Goal: Transaction & Acquisition: Subscribe to service/newsletter

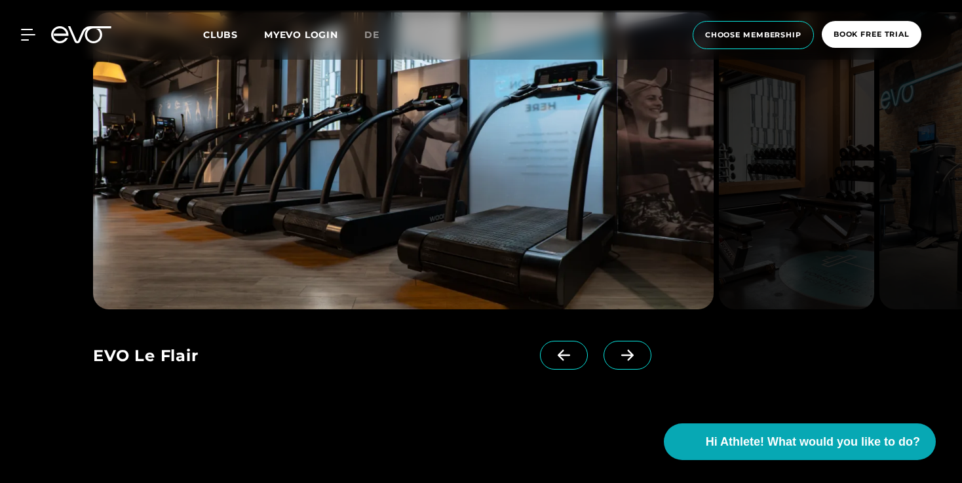
scroll to position [1230, 0]
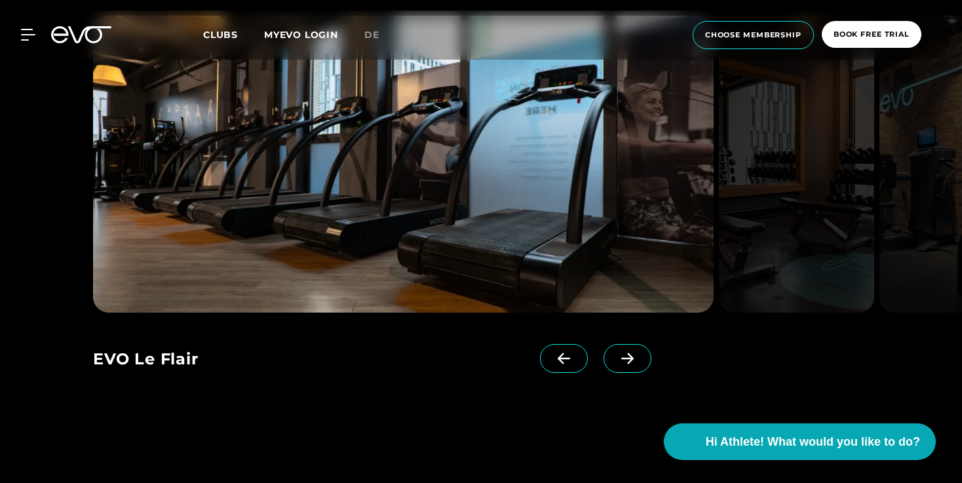
click at [604, 349] on span at bounding box center [628, 358] width 48 height 29
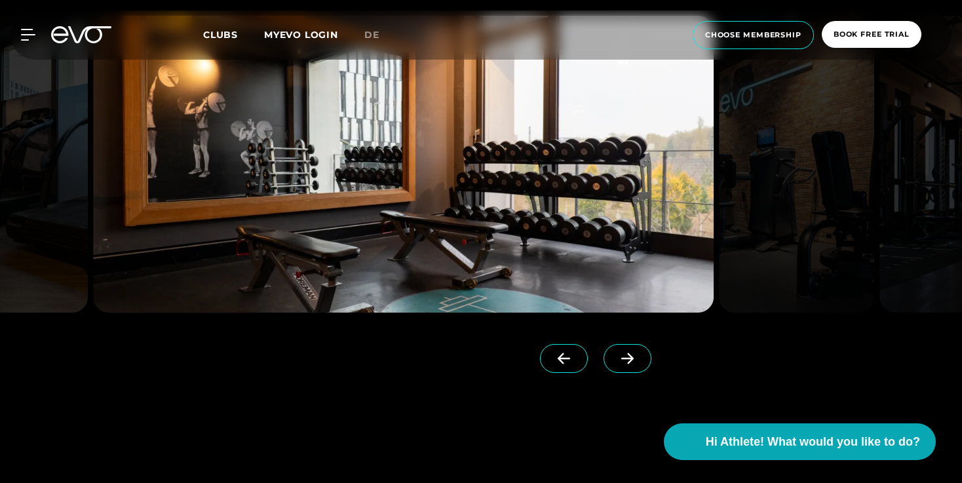
click at [604, 349] on span at bounding box center [628, 358] width 48 height 29
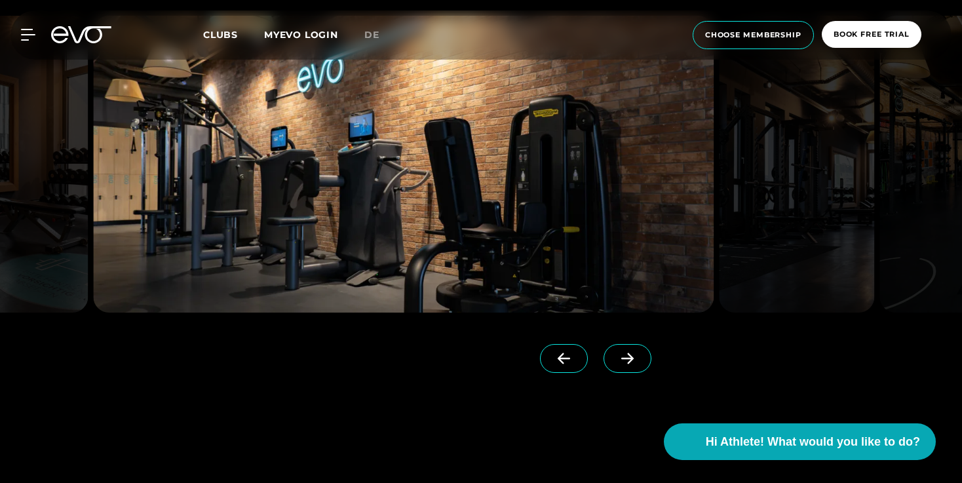
click at [621, 355] on icon at bounding box center [627, 358] width 12 height 11
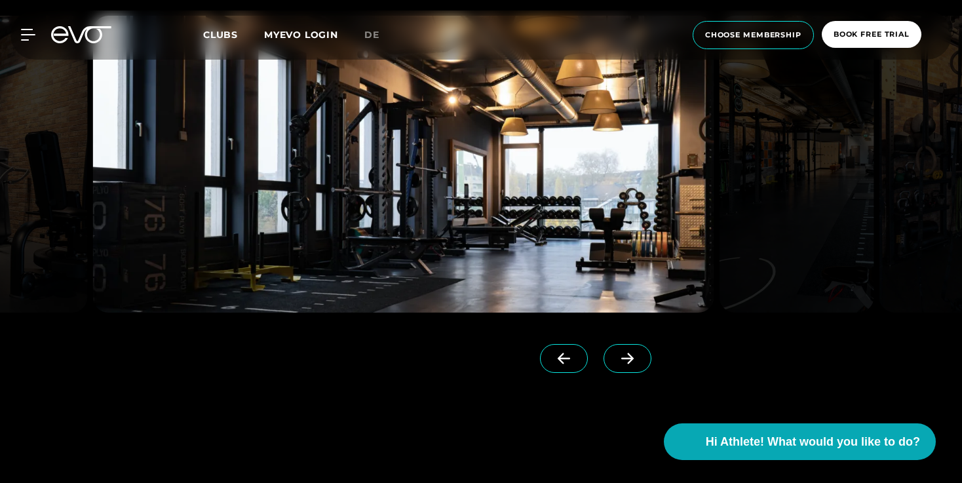
click at [621, 355] on icon at bounding box center [627, 358] width 12 height 11
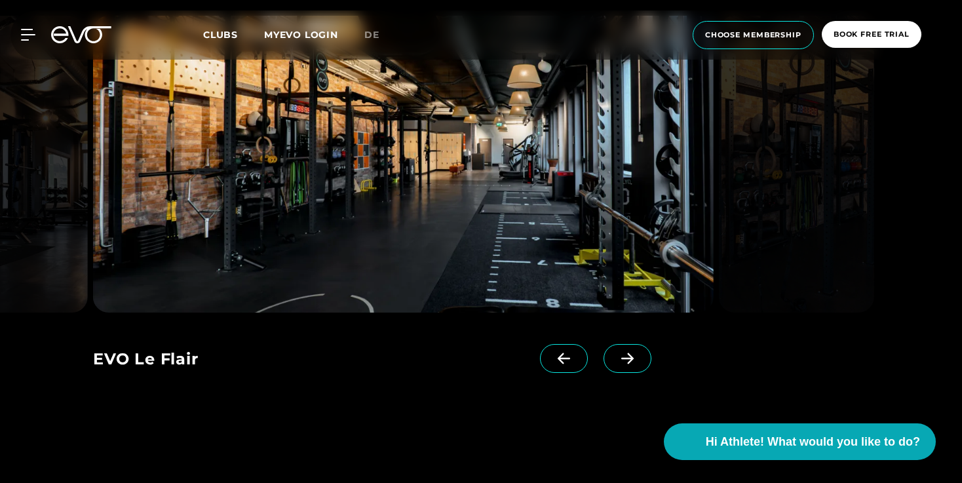
click at [621, 355] on icon at bounding box center [627, 358] width 12 height 11
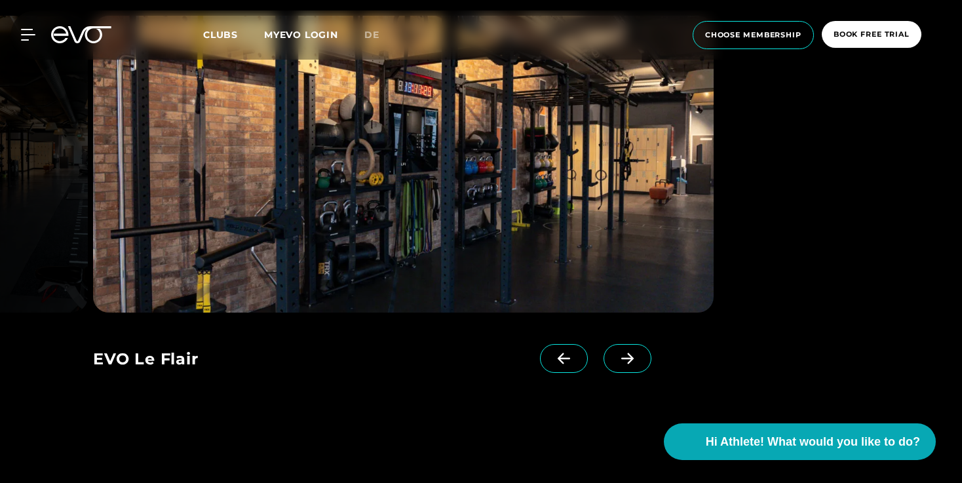
click at [621, 355] on icon at bounding box center [627, 358] width 12 height 11
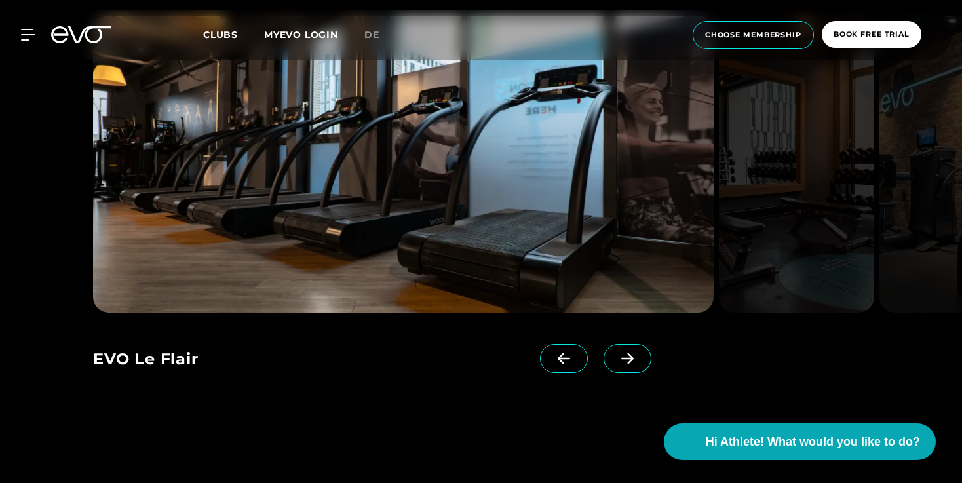
click at [621, 355] on icon at bounding box center [627, 358] width 12 height 11
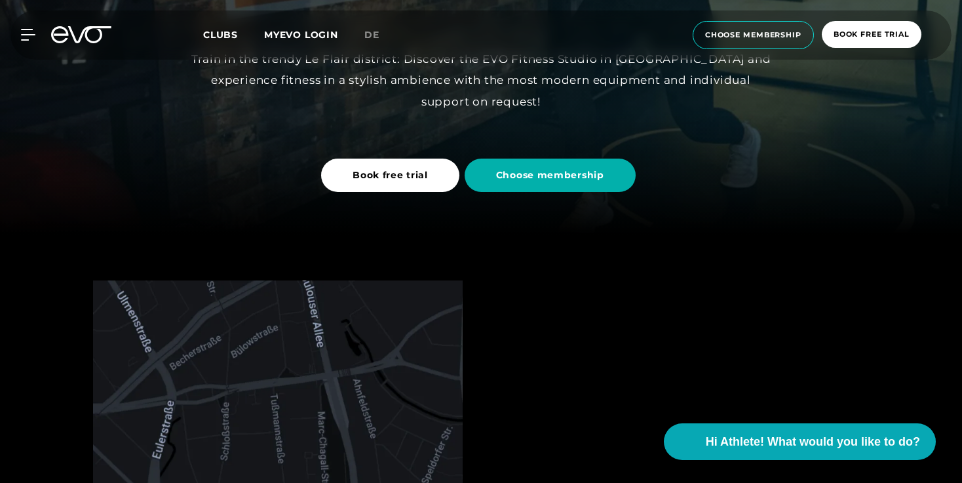
scroll to position [0, 0]
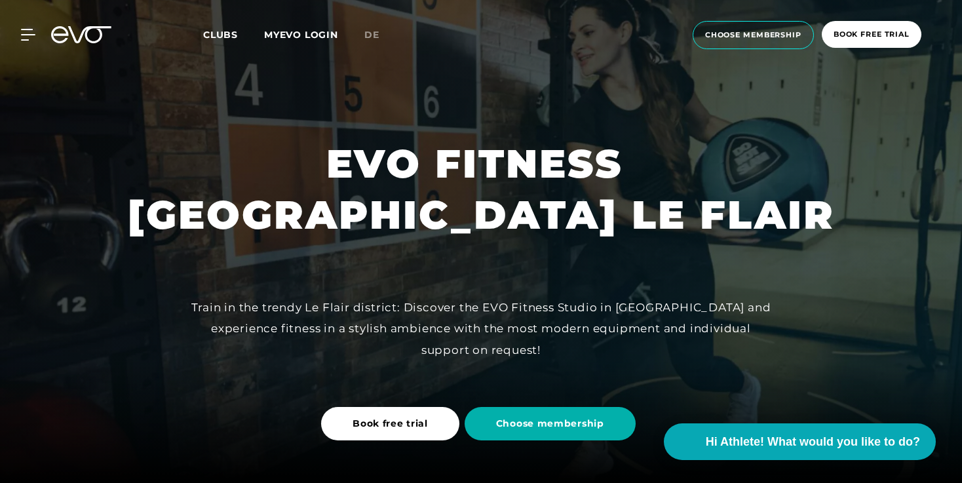
click at [779, 52] on div "MyEVO Login About Memberships free trial DAYPASS EVO Studios [GEOGRAPHIC_DATA] …" at bounding box center [481, 34] width 957 height 49
click at [760, 38] on span "choose membership" at bounding box center [753, 34] width 96 height 11
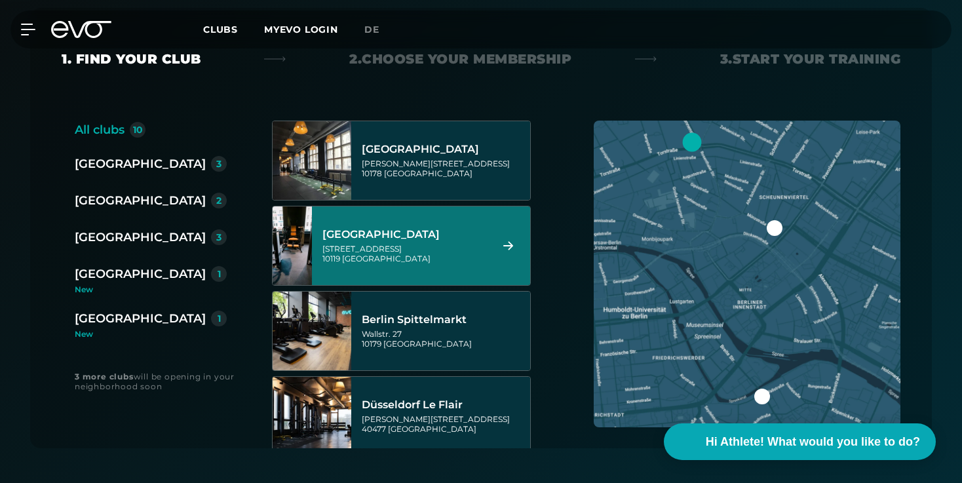
scroll to position [250, 0]
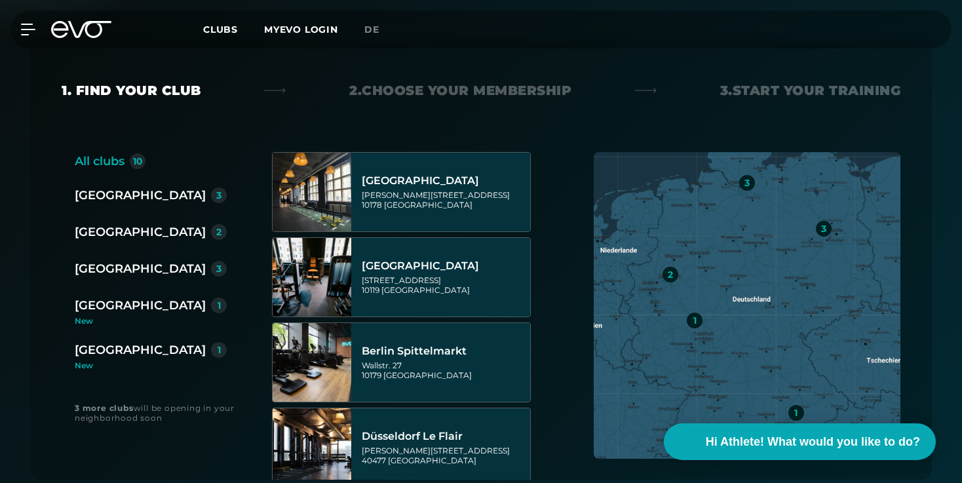
click at [121, 223] on div "[GEOGRAPHIC_DATA]" at bounding box center [140, 232] width 131 height 18
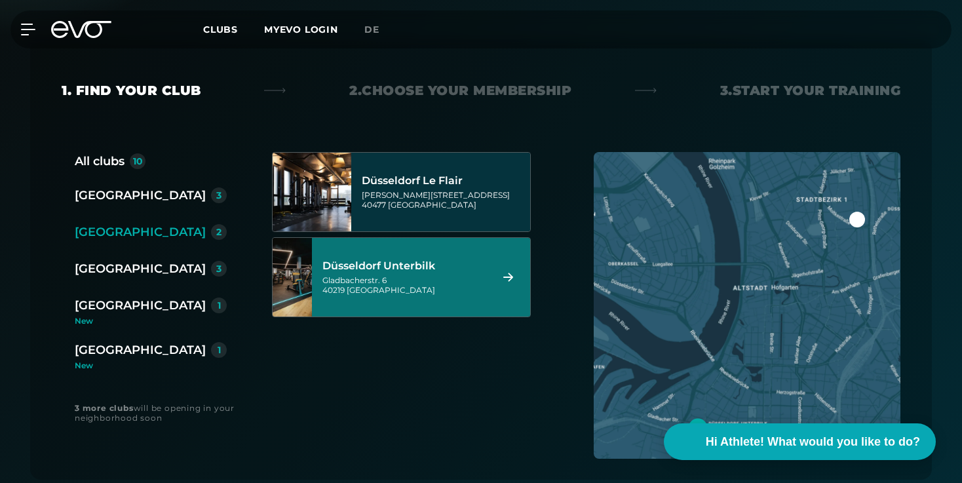
click at [417, 282] on div "[STREET_ADDRESS]" at bounding box center [404, 285] width 164 height 20
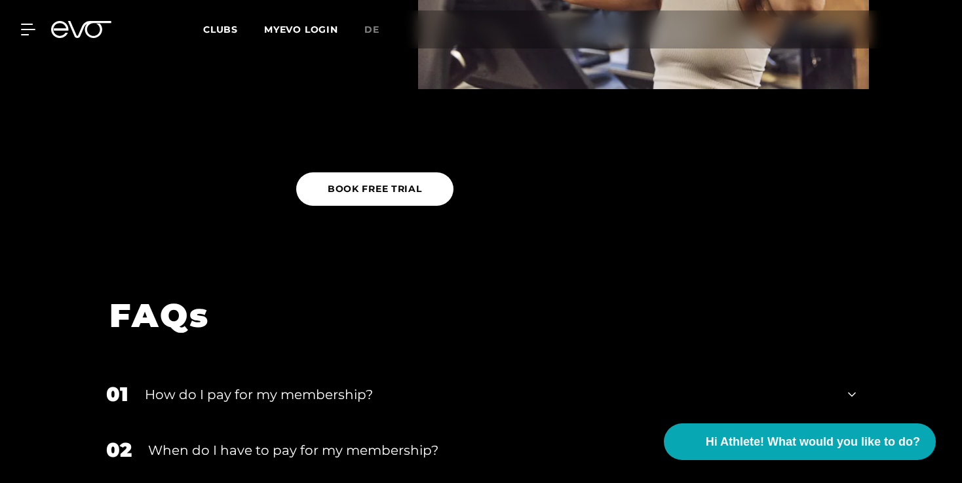
scroll to position [2119, 0]
